Goal: Information Seeking & Learning: Learn about a topic

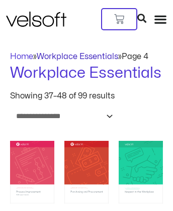
click at [81, 52] on link "Workplace Essentials" at bounding box center [78, 56] width 82 height 8
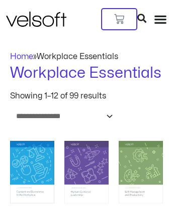
click at [30, 12] on img at bounding box center [36, 19] width 61 height 15
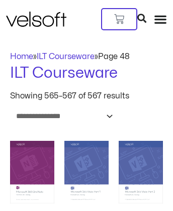
click at [87, 141] on img at bounding box center [87, 172] width 44 height 63
